Goal: Transaction & Acquisition: Purchase product/service

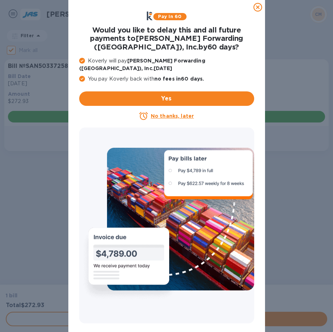
click at [172, 113] on u "No thanks, later" at bounding box center [172, 116] width 43 height 6
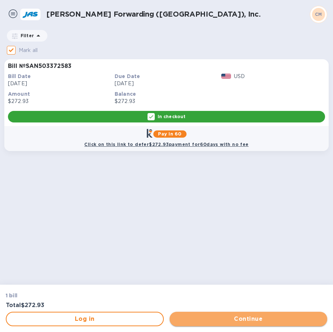
click at [229, 321] on span "Continue" at bounding box center [248, 319] width 146 height 9
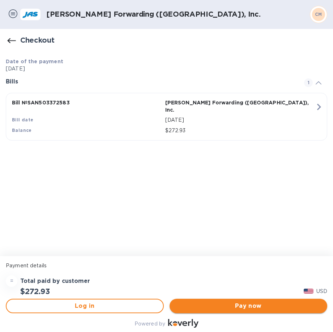
click at [230, 304] on span "Pay now" at bounding box center [248, 306] width 146 height 9
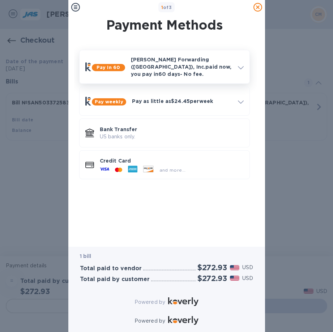
click at [134, 63] on p "JAS Forwarding (USA), Inc. paid now, you pay in 60 days - No fee." at bounding box center [181, 67] width 101 height 22
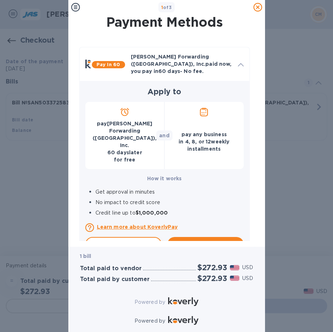
scroll to position [104, 0]
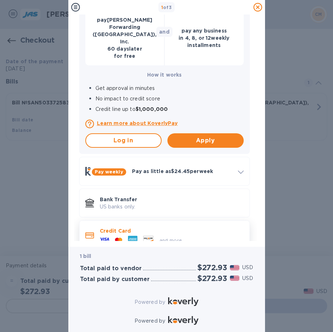
click at [135, 236] on icon at bounding box center [132, 239] width 9 height 7
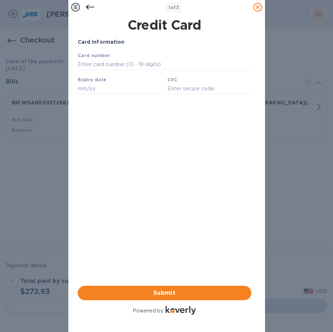
scroll to position [0, 0]
click at [149, 59] on div "Card number" at bounding box center [163, 61] width 179 height 24
click at [146, 70] on input "text" at bounding box center [163, 64] width 173 height 11
type input "4246 0470 0068 2259"
click at [121, 91] on input "text" at bounding box center [119, 88] width 84 height 11
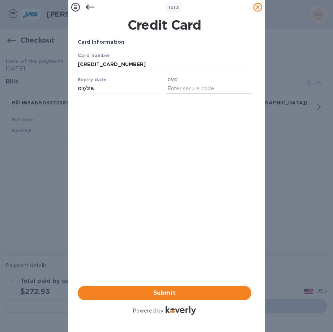
type input "07/28"
click at [180, 93] on input "text" at bounding box center [209, 88] width 84 height 11
type input "489"
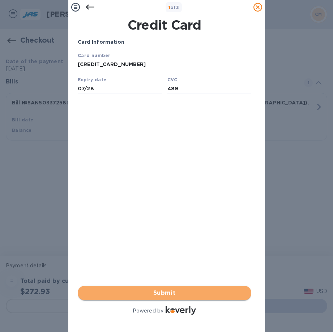
click at [145, 290] on span "Submit" at bounding box center [164, 293] width 162 height 9
click at [192, 289] on span "Submit" at bounding box center [164, 293] width 162 height 9
